Goal: Check status: Check status

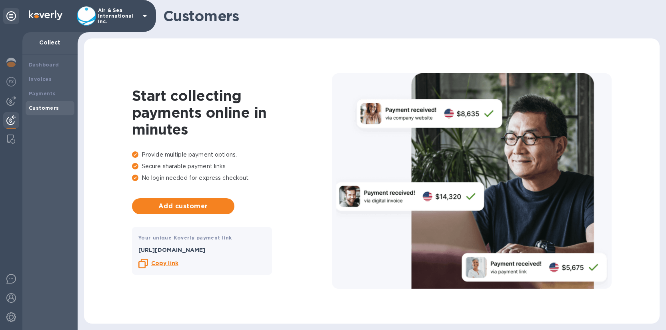
click at [114, 10] on p "Air & Sea International Inc." at bounding box center [118, 16] width 40 height 17
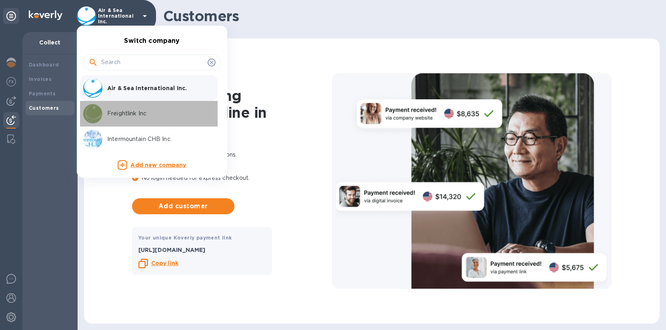
click at [127, 112] on p "Freightlink Inc" at bounding box center [157, 113] width 101 height 8
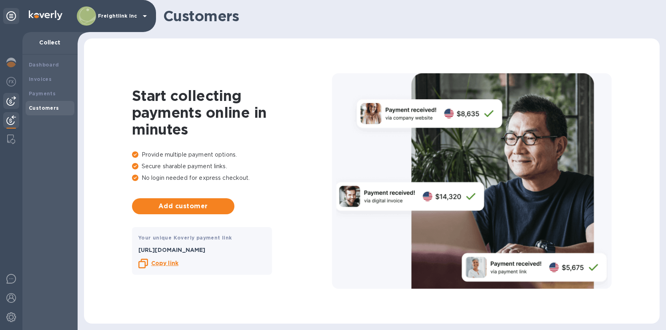
click at [12, 100] on img at bounding box center [11, 101] width 10 height 10
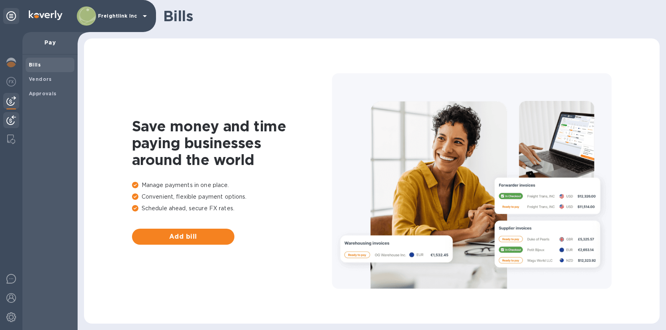
click at [16, 113] on div at bounding box center [11, 121] width 16 height 18
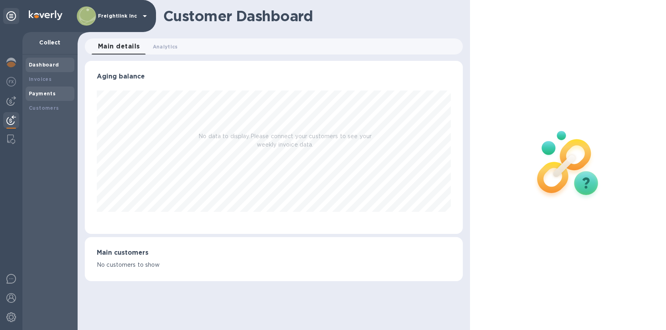
click at [38, 96] on b "Payments" at bounding box center [42, 93] width 27 height 6
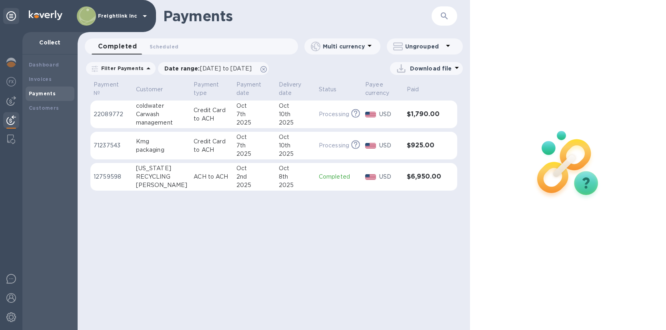
click at [216, 118] on p "Credit Card to ACH" at bounding box center [212, 114] width 36 height 17
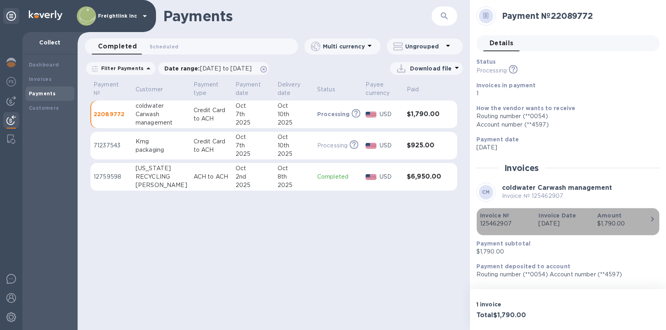
drag, startPoint x: 512, startPoint y: 223, endPoint x: 482, endPoint y: 223, distance: 30.4
click at [482, 223] on p "125462907" at bounding box center [506, 223] width 52 height 8
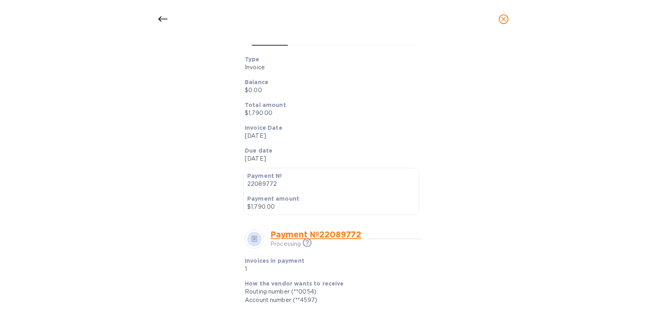
scroll to position [108, 0]
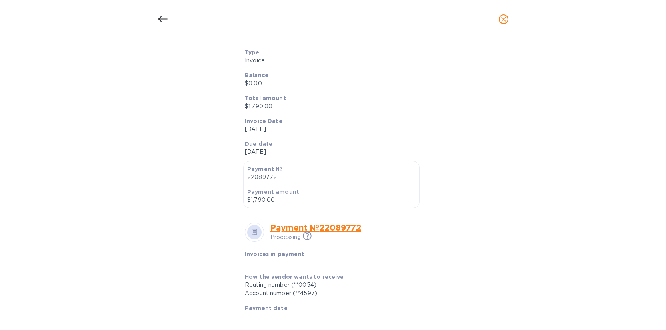
click at [159, 17] on icon at bounding box center [163, 19] width 10 height 10
